Goal: Information Seeking & Learning: Learn about a topic

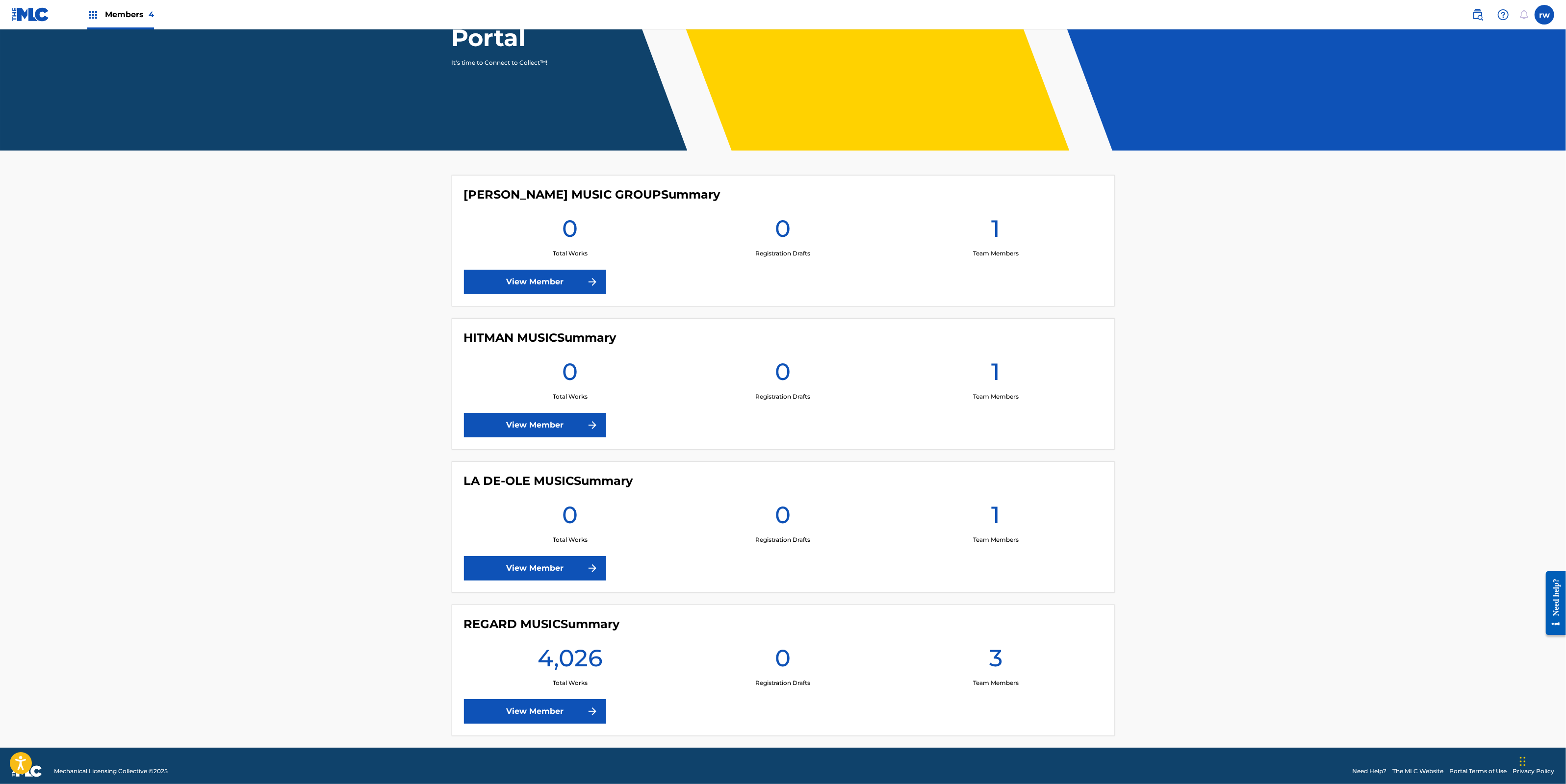
scroll to position [146, 0]
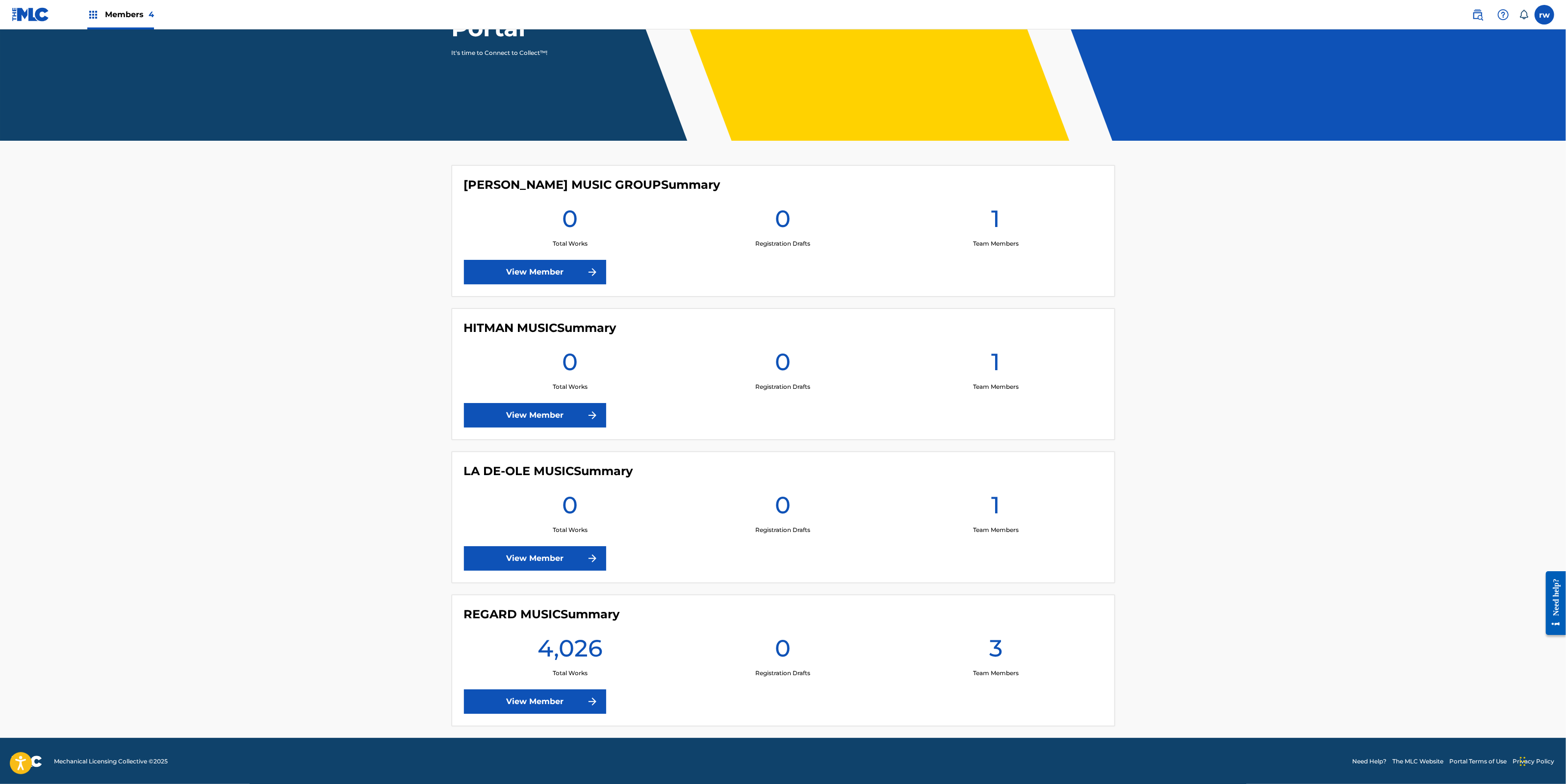
click at [550, 697] on link "View Member" at bounding box center [535, 701] width 142 height 24
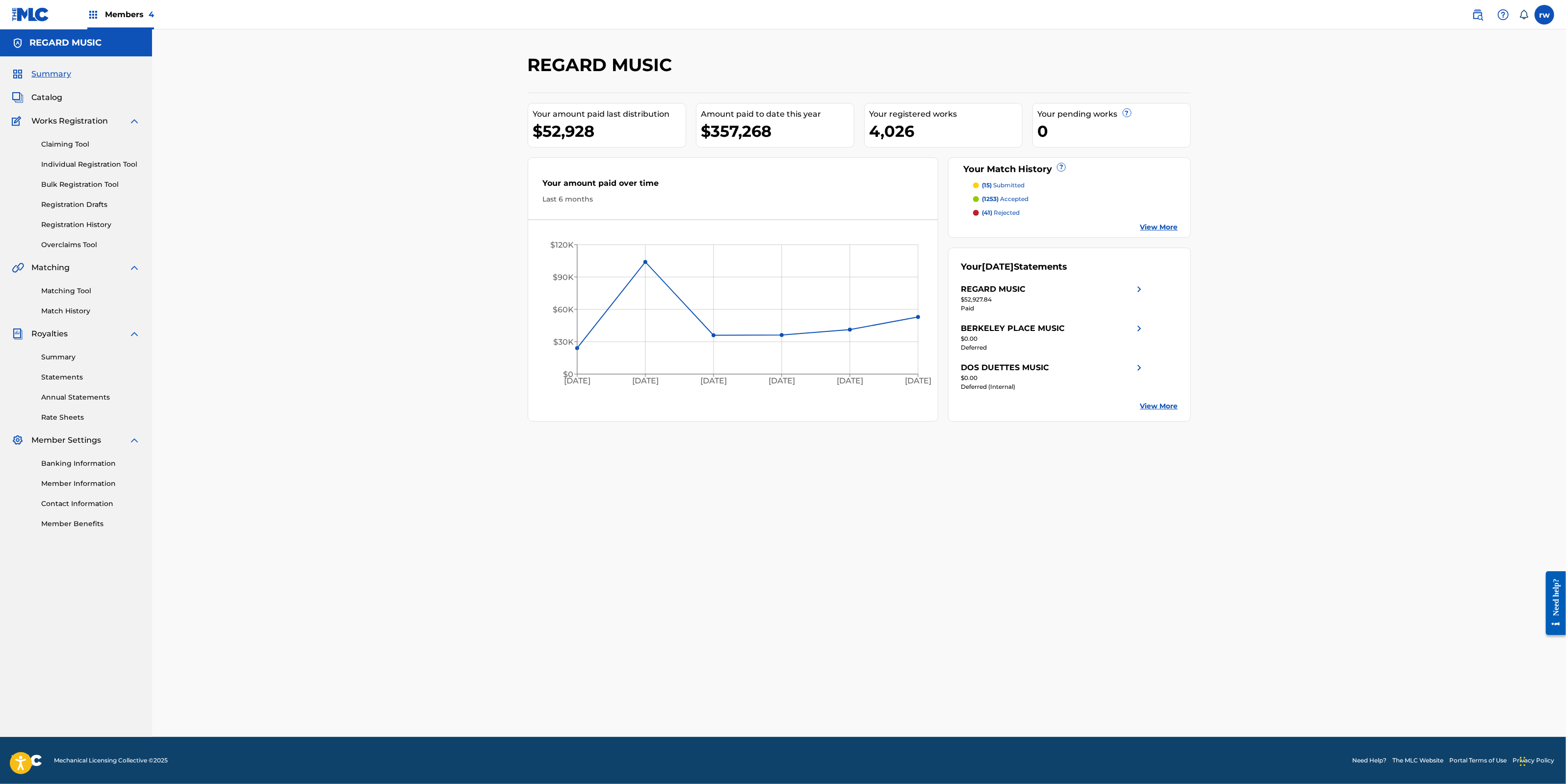
click at [53, 94] on span "Catalog" at bounding box center [47, 97] width 31 height 12
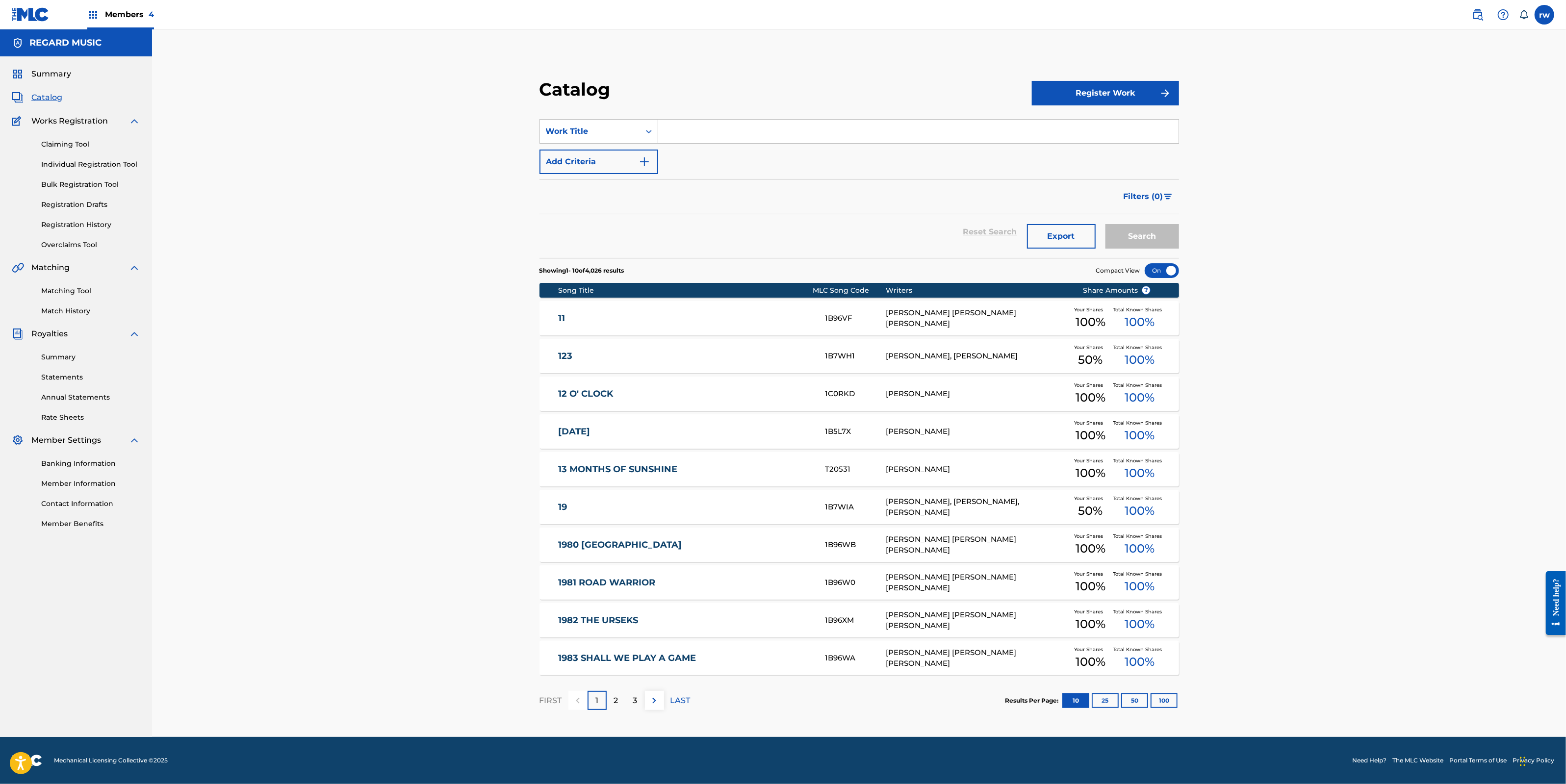
click at [678, 131] on input "Search Form" at bounding box center [919, 131] width 520 height 24
click at [698, 156] on div "[PERSON_NAME]" at bounding box center [918, 153] width 519 height 18
type input "daisies"
click at [1090, 89] on button "Register Work" at bounding box center [1105, 93] width 147 height 24
click at [855, 109] on section "SearchWithCriteria4305a6c2-eb20-44e6-bbbf-d0870c8892d3 Work Title daisies Add C…" at bounding box center [859, 183] width 640 height 151
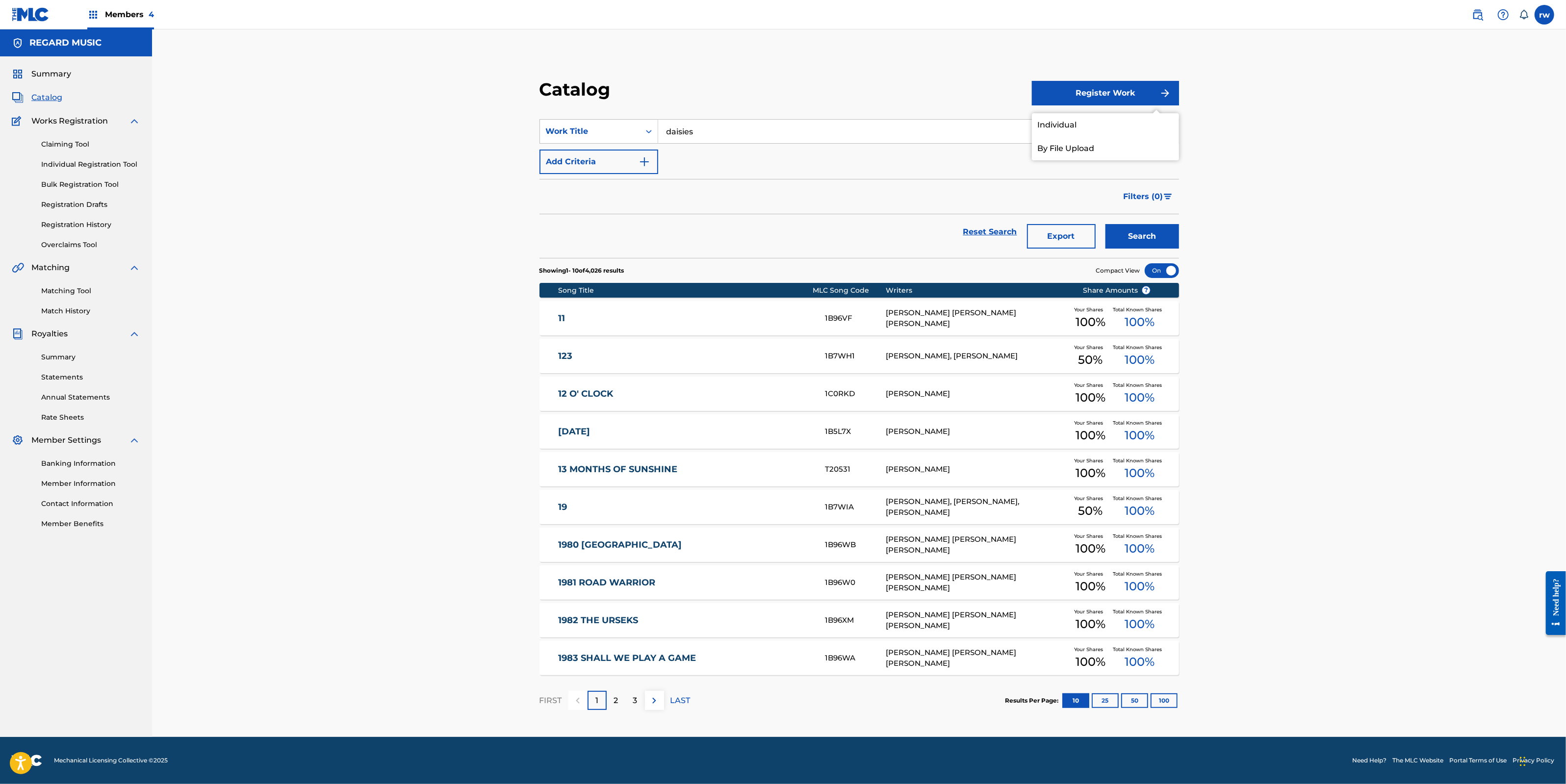
click at [1167, 232] on button "Search" at bounding box center [1142, 236] width 74 height 24
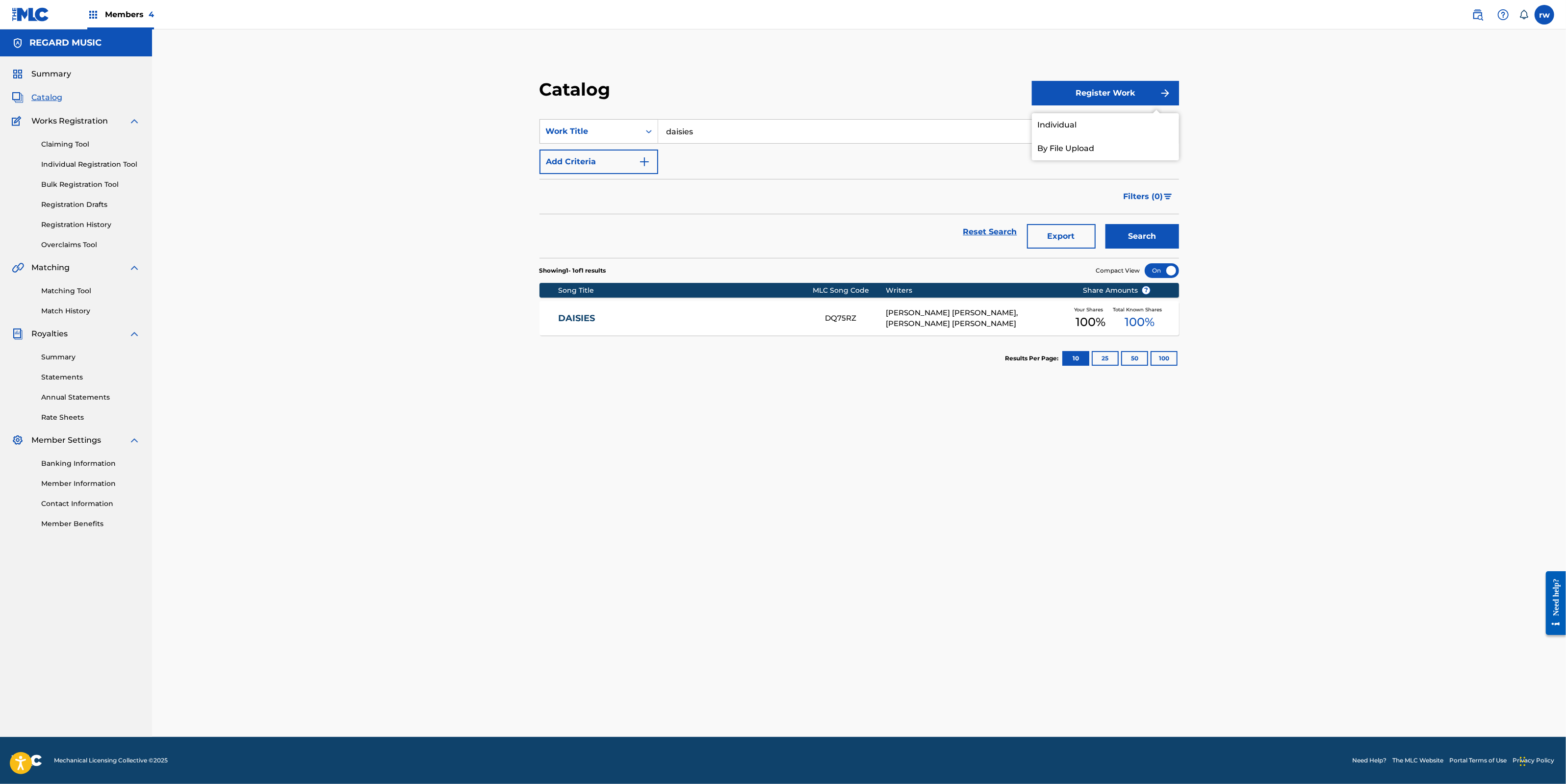
click at [575, 318] on link "DAISIES" at bounding box center [685, 318] width 253 height 12
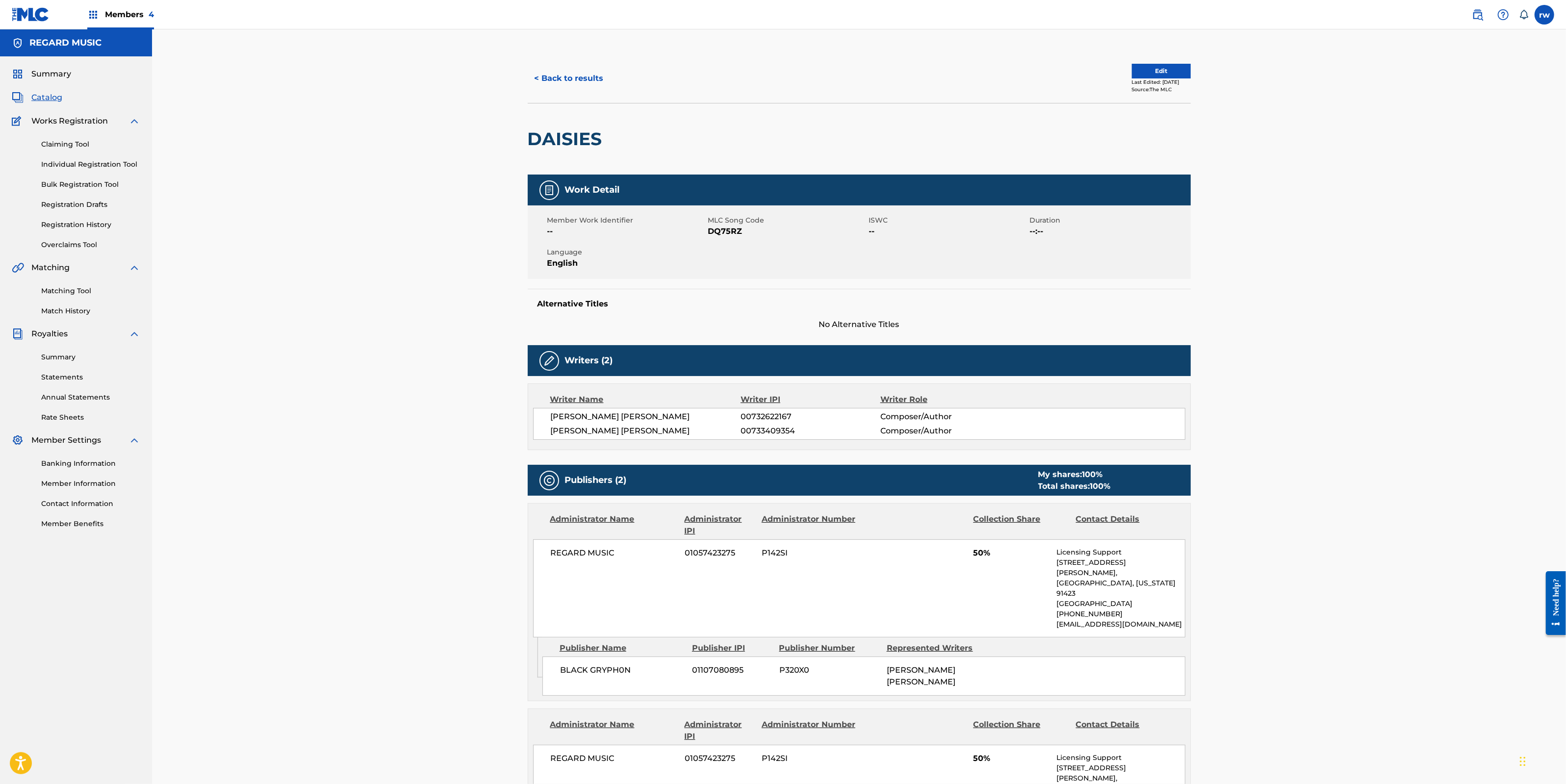
click at [542, 80] on button "< Back to results" at bounding box center [569, 78] width 83 height 24
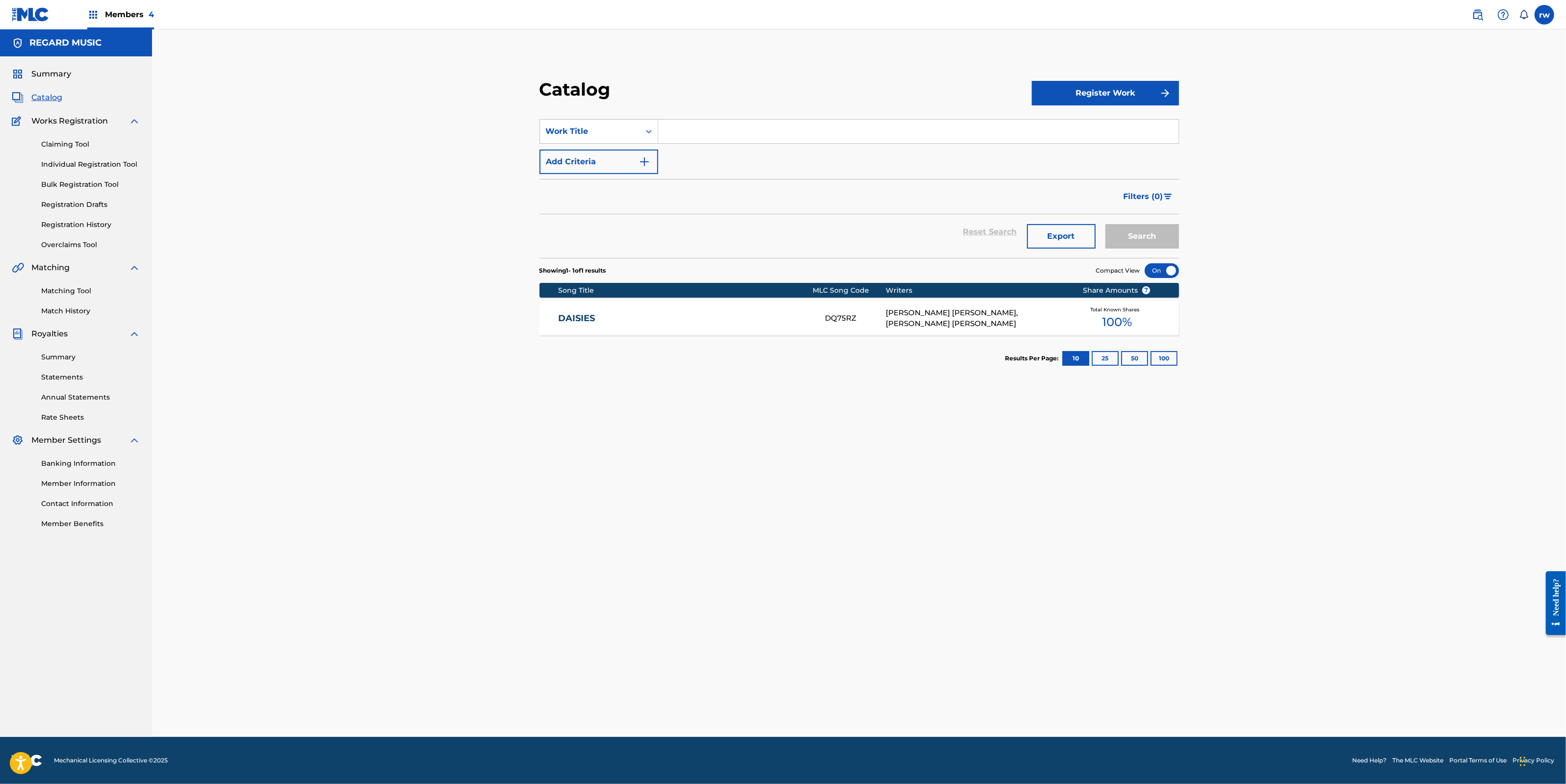
click at [678, 129] on input "Search Form" at bounding box center [919, 131] width 520 height 24
click at [778, 149] on div "hissing of summer lawns" at bounding box center [918, 153] width 519 height 18
type input "hissing of summer lawns"
click at [1135, 236] on button "Search" at bounding box center [1142, 236] width 74 height 24
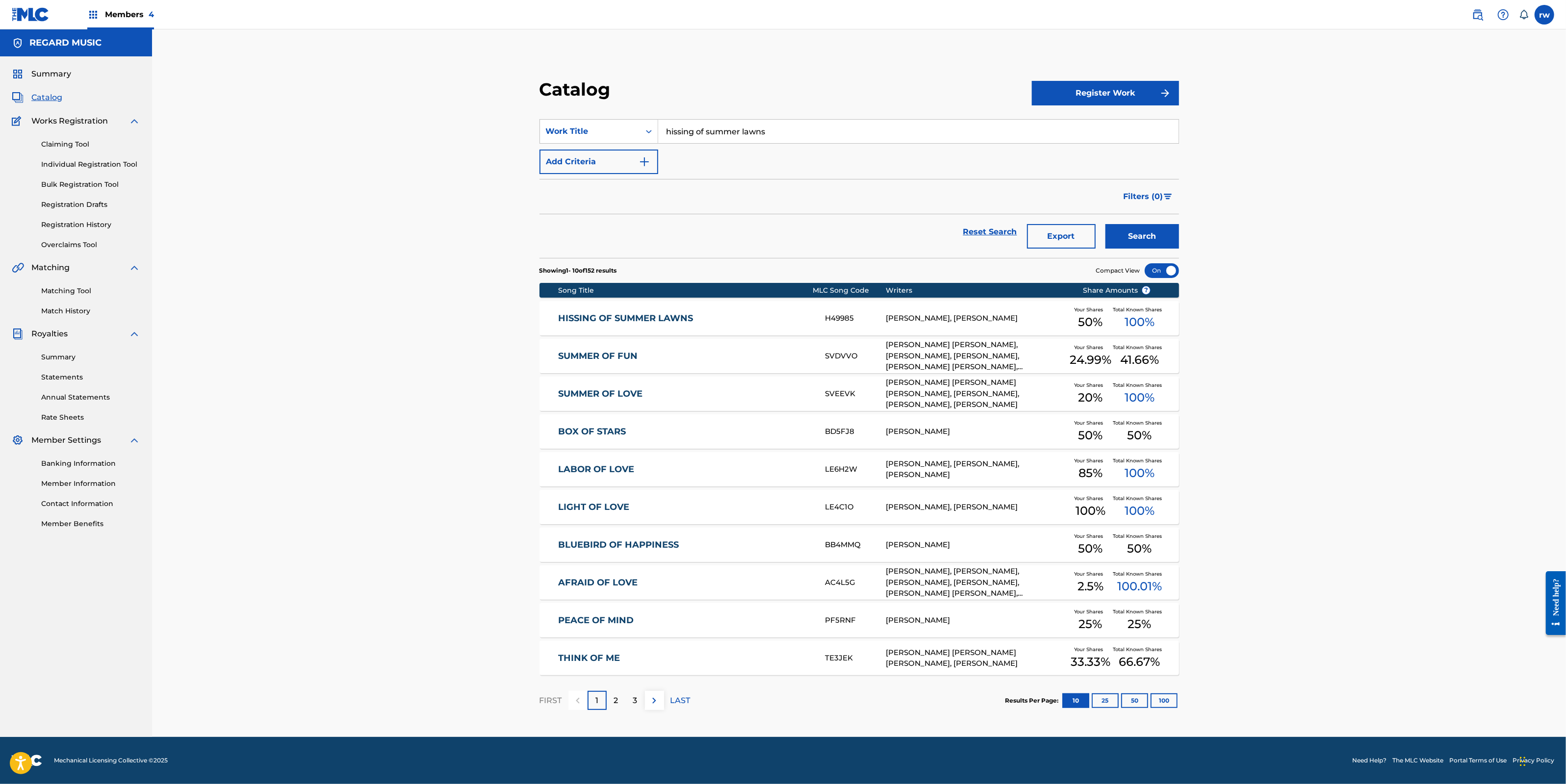
click at [627, 315] on link "HISSING OF SUMMER LAWNS" at bounding box center [685, 318] width 253 height 12
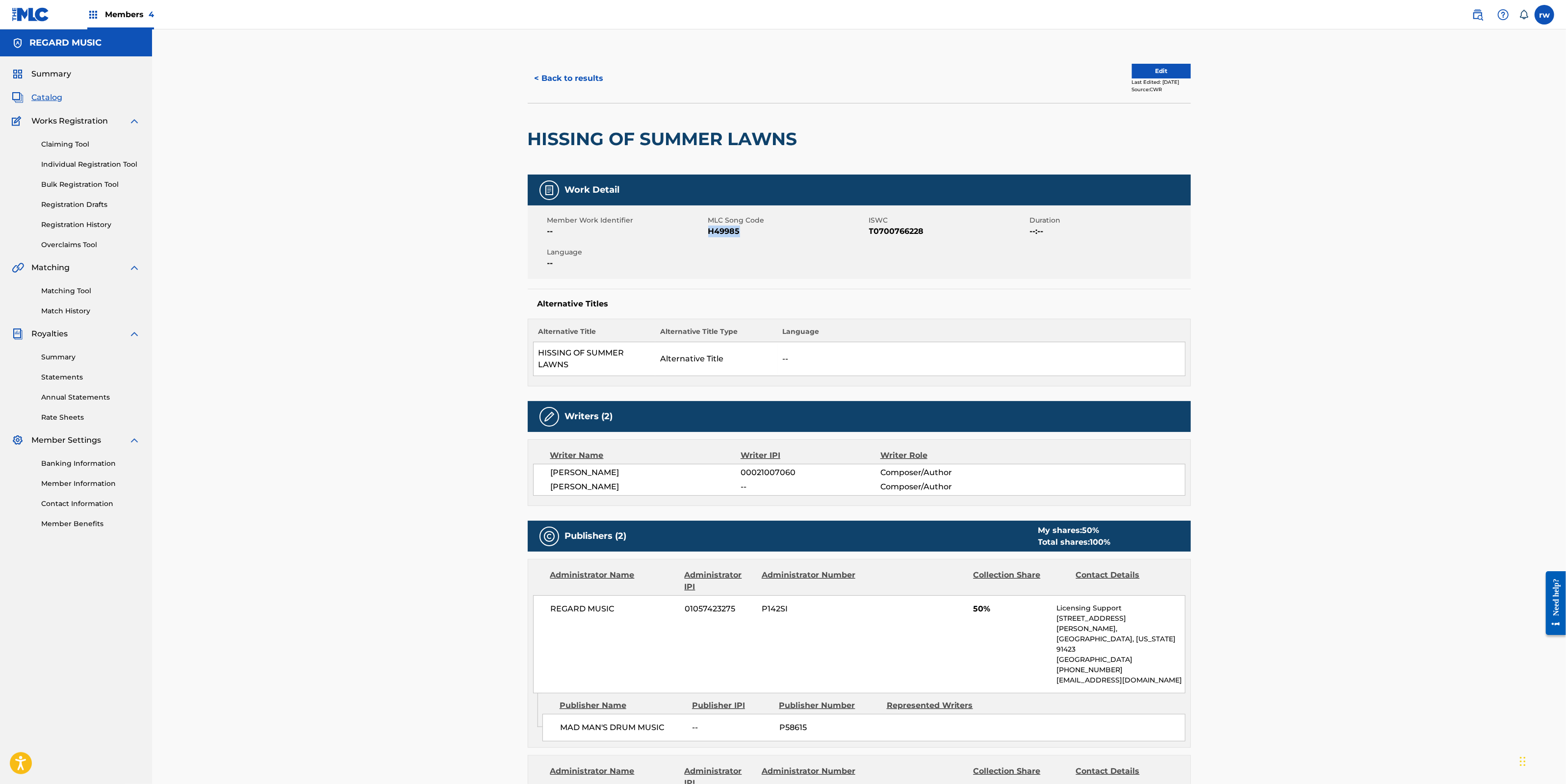
drag, startPoint x: 709, startPoint y: 232, endPoint x: 756, endPoint y: 225, distance: 47.5
click at [756, 225] on span "H49985" at bounding box center [787, 231] width 159 height 12
click at [588, 80] on button "< Back to results" at bounding box center [569, 78] width 83 height 24
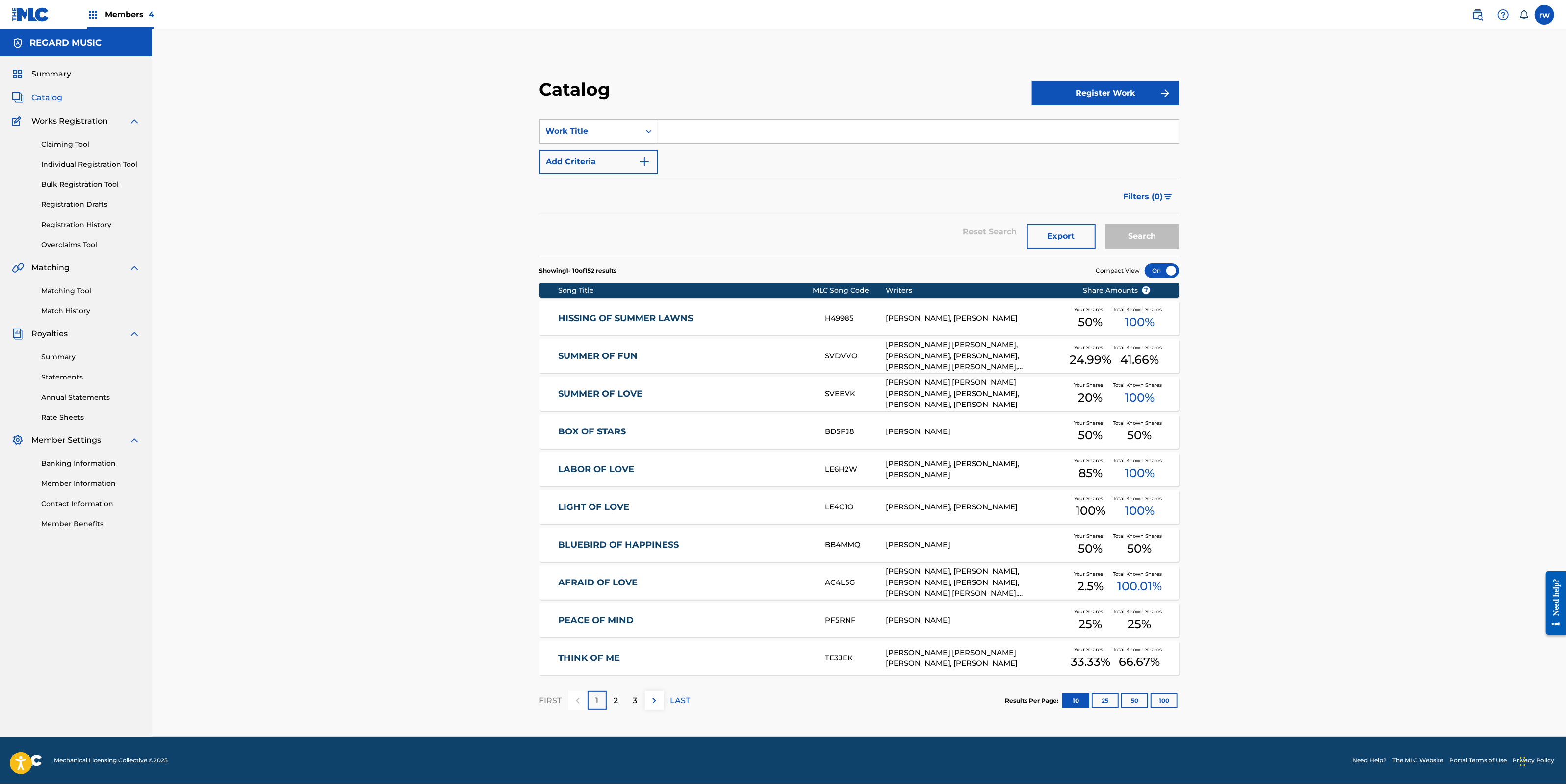
click at [667, 129] on input "Search Form" at bounding box center [919, 131] width 520 height 24
click at [716, 153] on div "[PERSON_NAME]" at bounding box center [918, 153] width 519 height 18
type input "daisies"
click at [1136, 232] on button "Search" at bounding box center [1142, 236] width 74 height 24
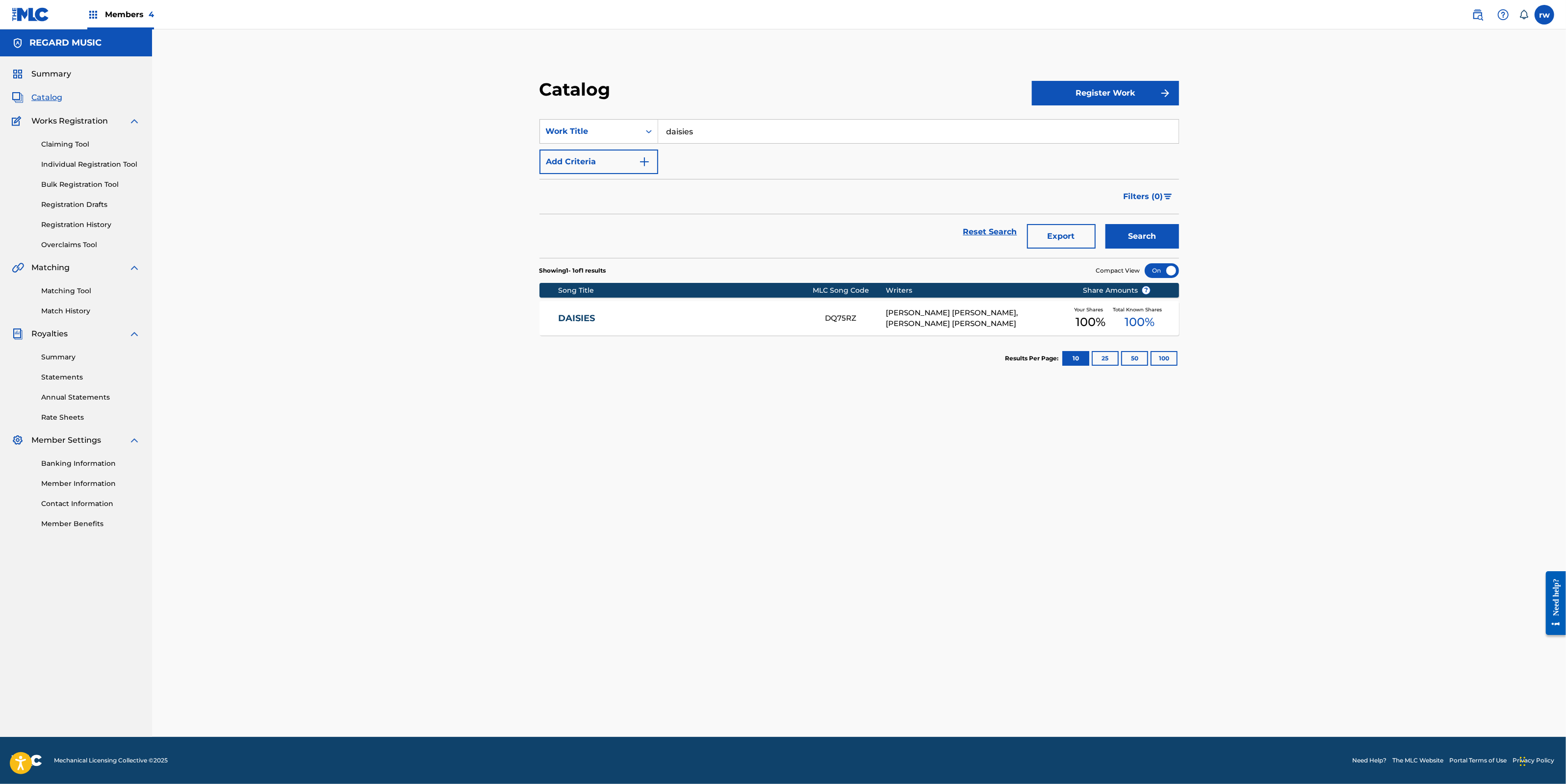
click at [580, 318] on link "DAISIES" at bounding box center [685, 318] width 253 height 12
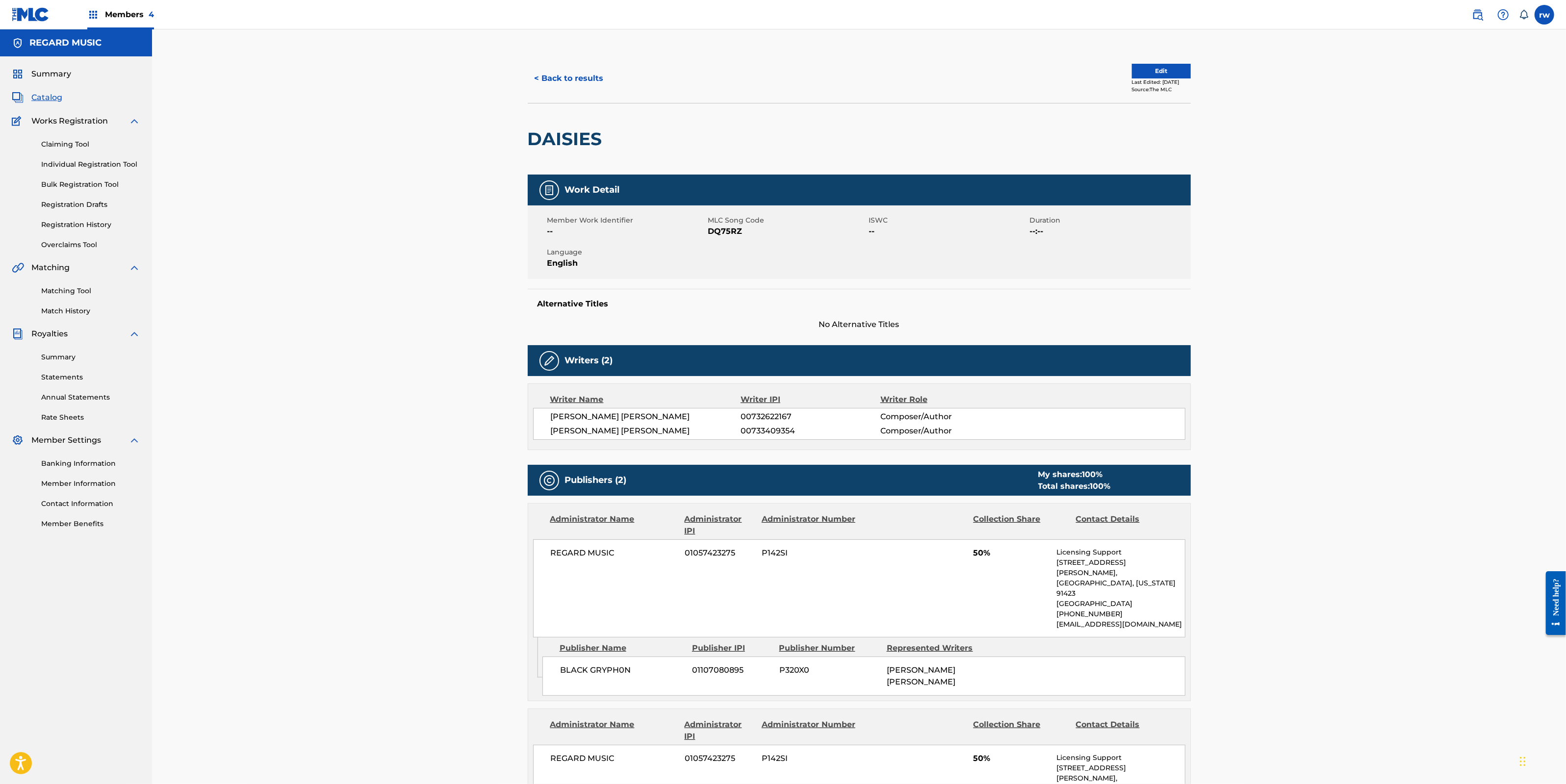
click at [49, 75] on span "Summary" at bounding box center [51, 74] width 40 height 12
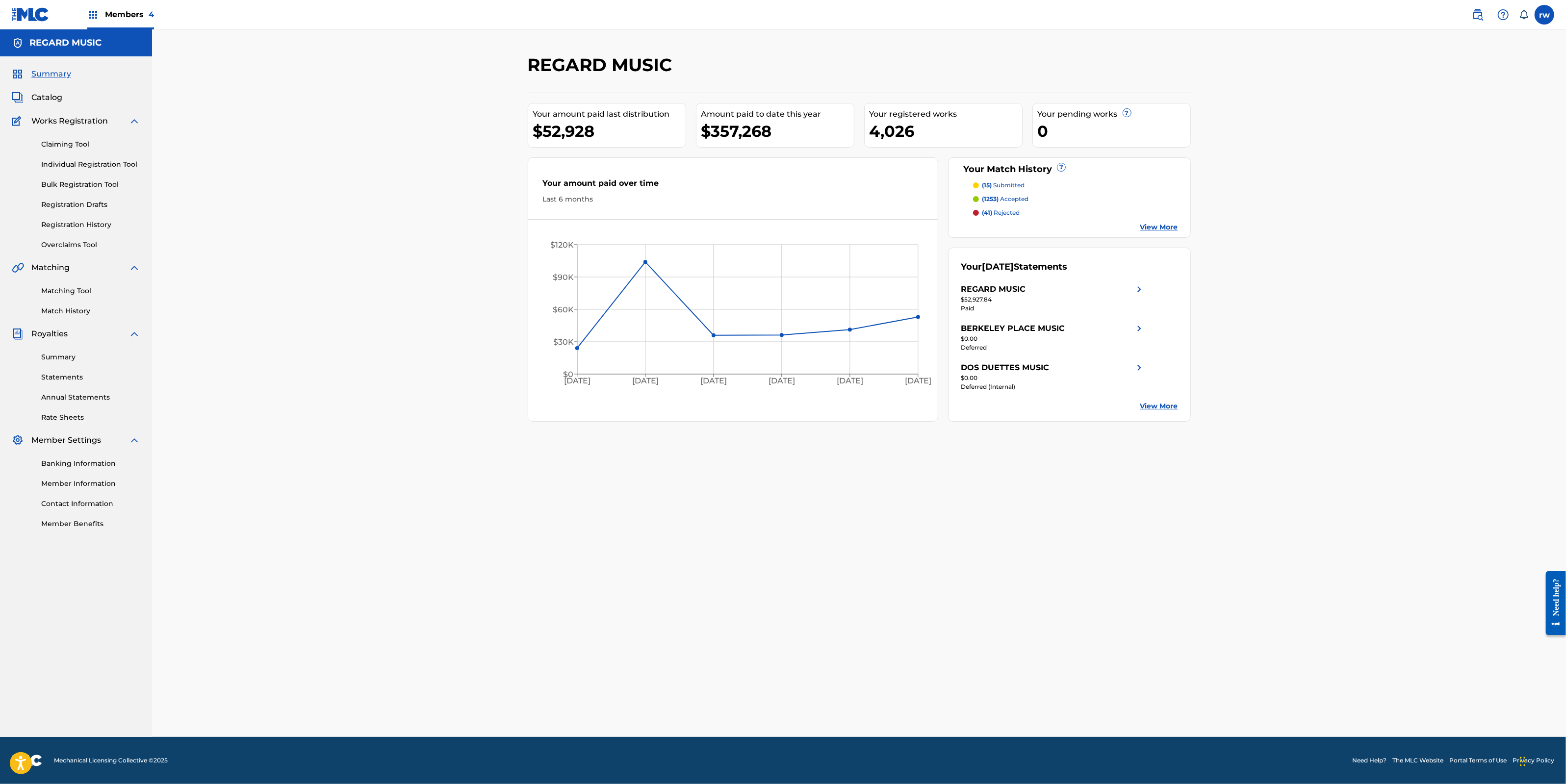
click at [1005, 210] on p "(41) rejected" at bounding box center [1001, 213] width 38 height 9
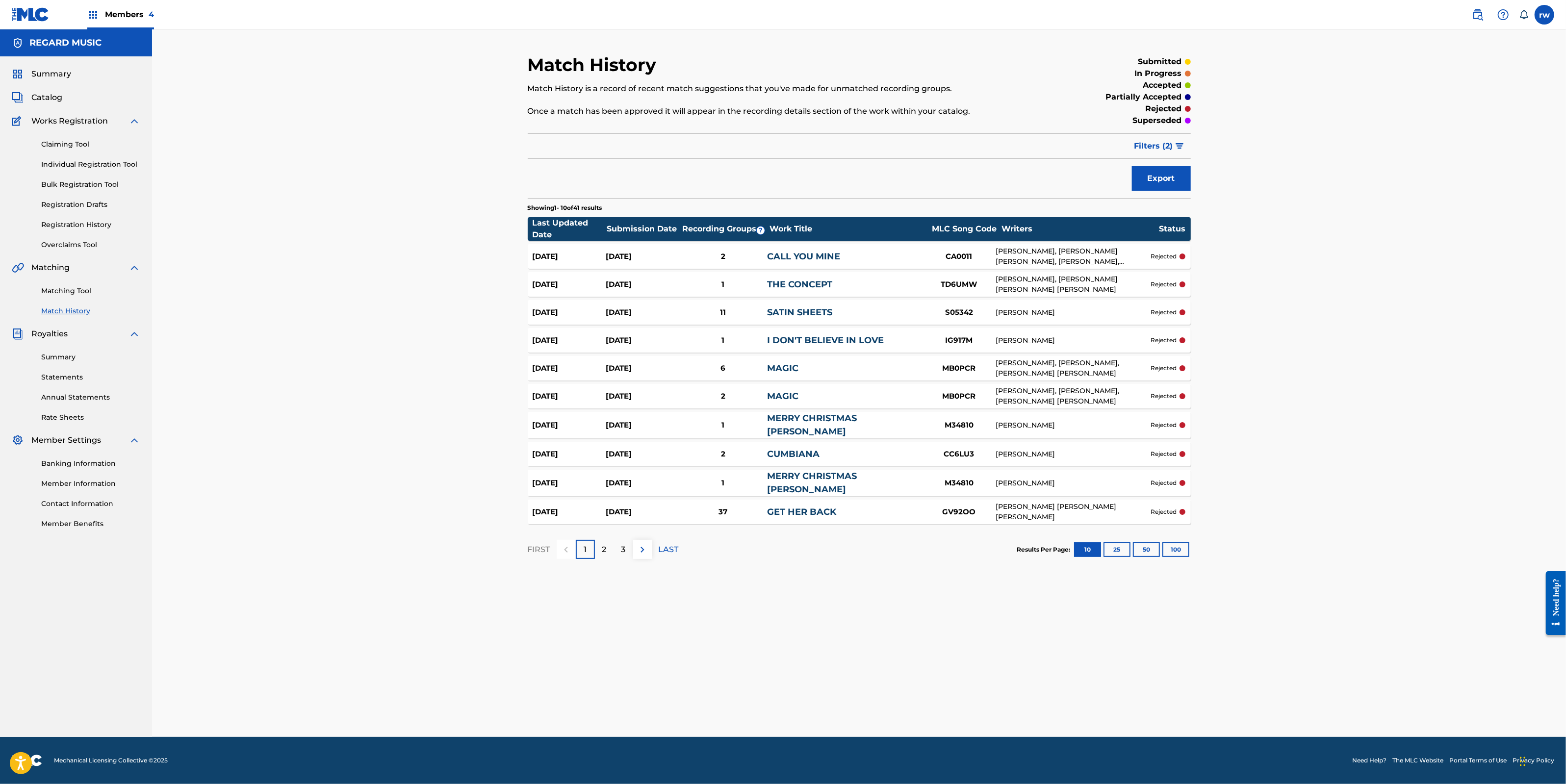
click at [1119, 250] on div "[PERSON_NAME], [PERSON_NAME] [PERSON_NAME], [PERSON_NAME], [PERSON_NAME], [PERS…" at bounding box center [1073, 256] width 155 height 21
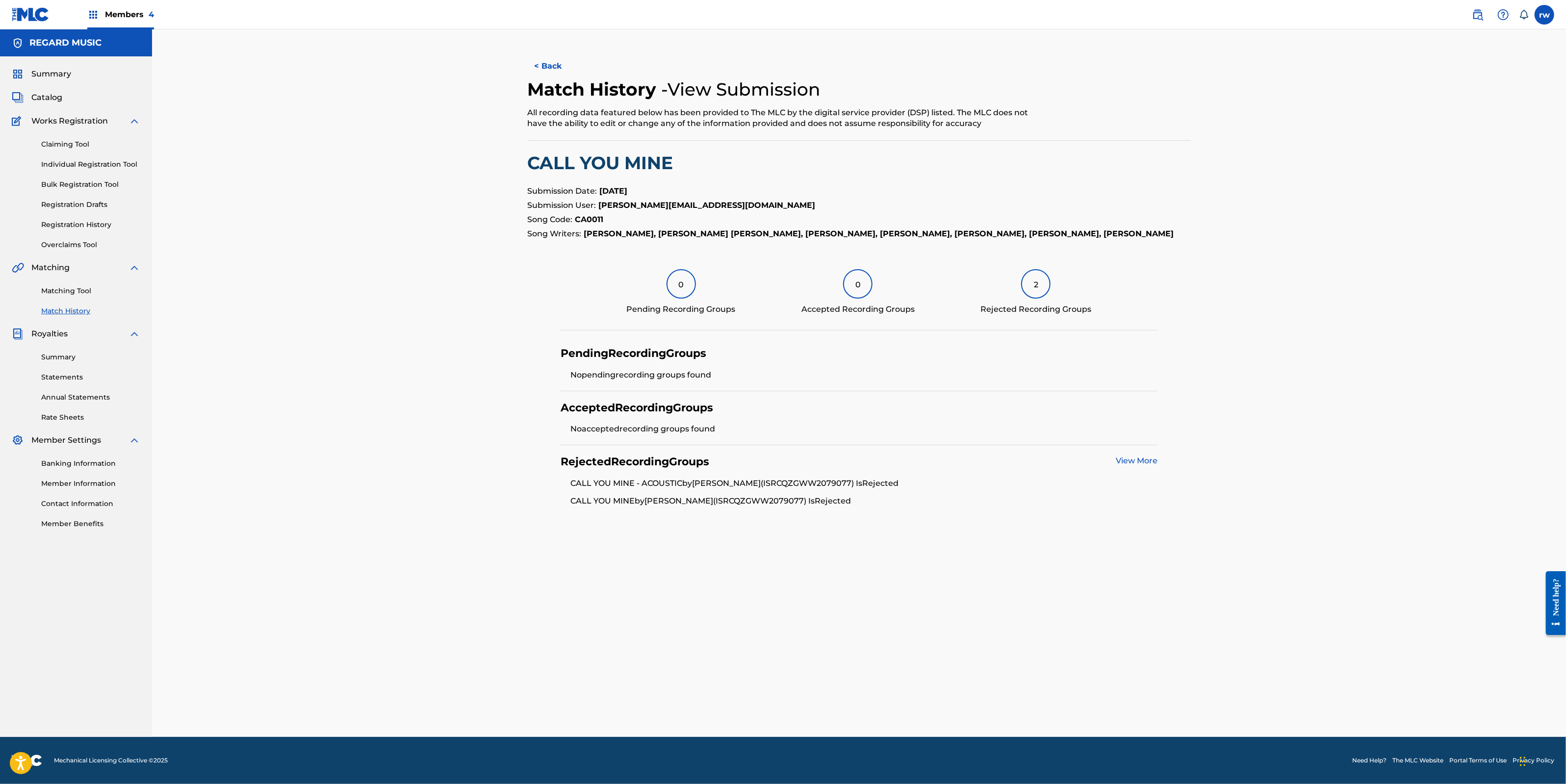
click at [1146, 466] on link "View More" at bounding box center [1136, 460] width 42 height 9
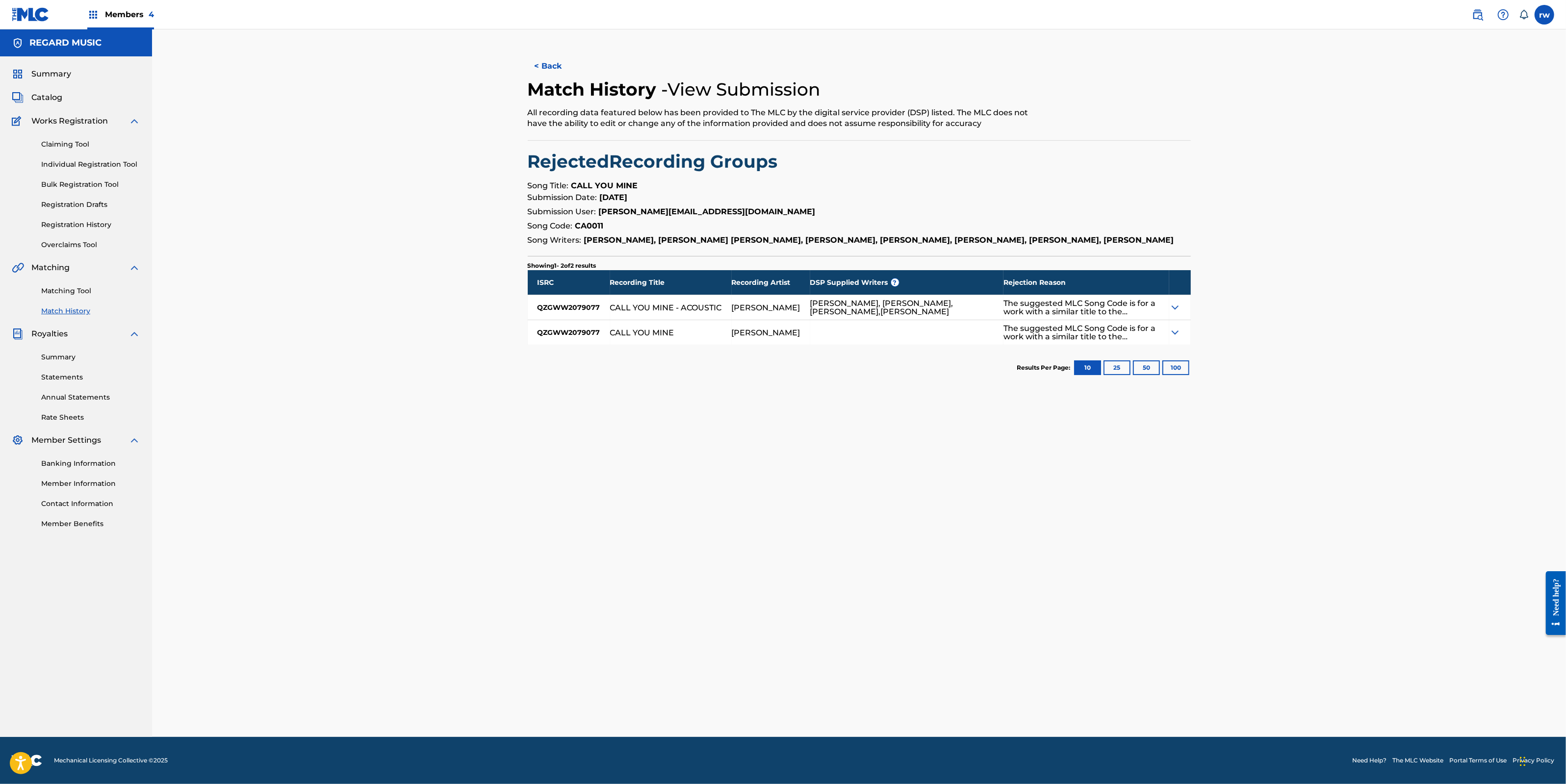
click at [48, 74] on span "Summary" at bounding box center [51, 74] width 40 height 12
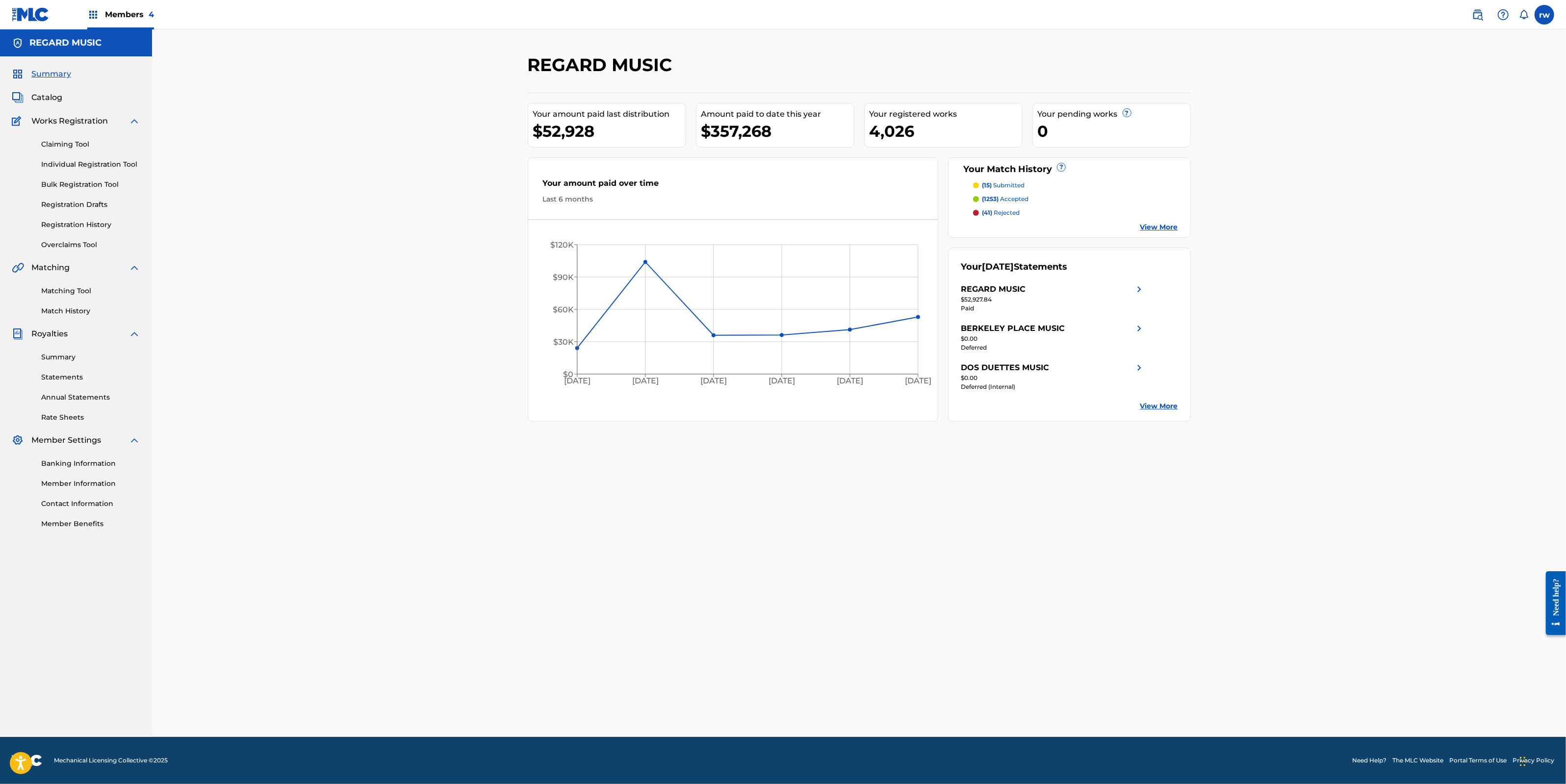
click at [59, 101] on span "Catalog" at bounding box center [47, 97] width 31 height 12
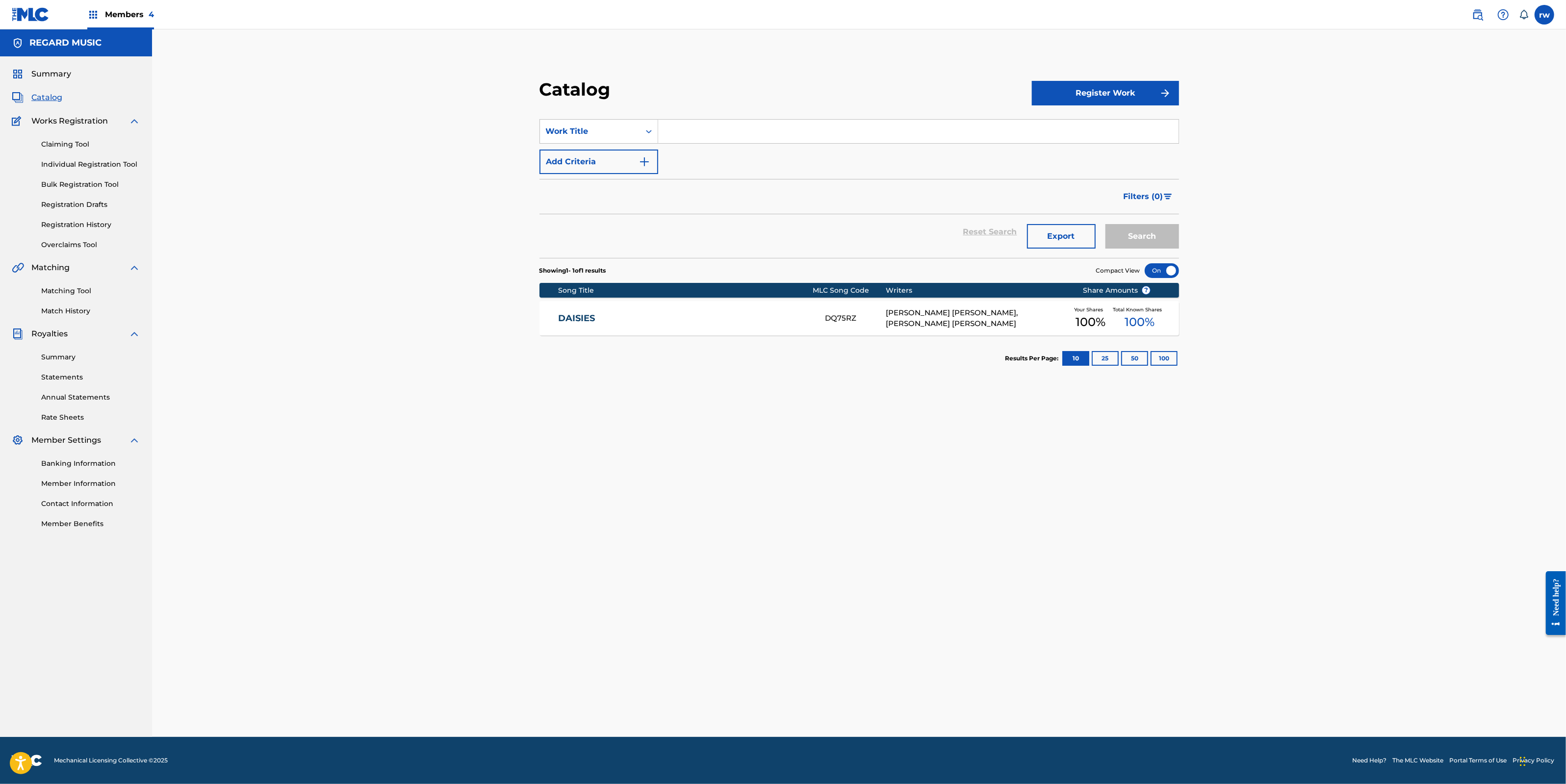
click at [677, 136] on input "Search Form" at bounding box center [919, 131] width 520 height 24
click at [575, 314] on link "DAISIES" at bounding box center [685, 318] width 253 height 12
